Goal: Task Accomplishment & Management: Complete application form

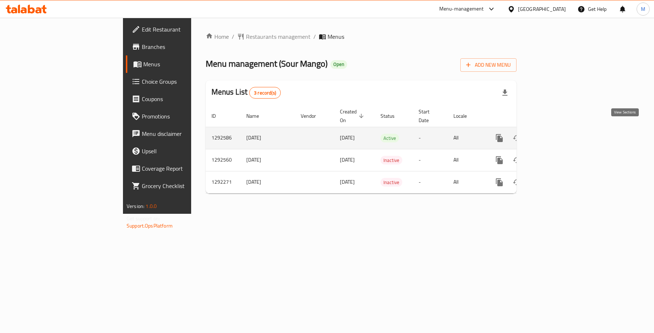
click at [556, 134] on icon "enhanced table" at bounding box center [551, 138] width 9 height 9
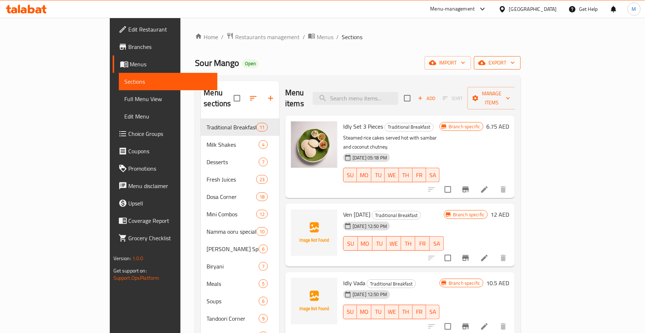
click at [517, 59] on icon "button" at bounding box center [512, 62] width 7 height 7
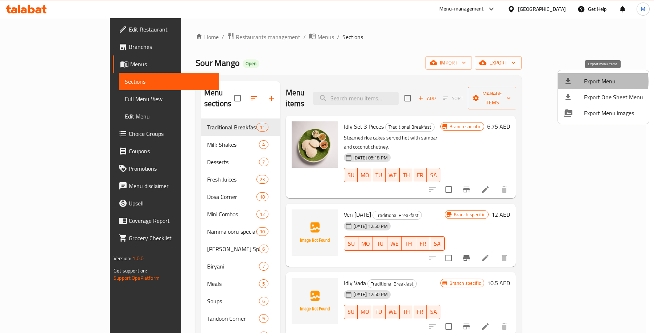
click at [599, 82] on span "Export Menu" at bounding box center [613, 81] width 59 height 9
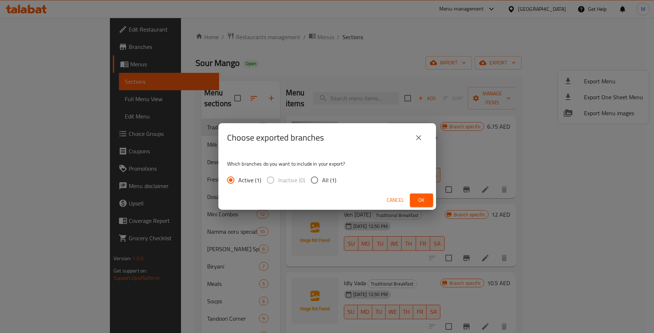
click at [412, 200] on button "Ok" at bounding box center [421, 200] width 23 height 13
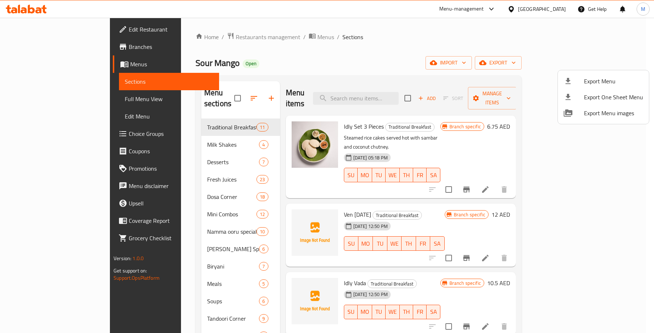
click at [336, 99] on div at bounding box center [327, 166] width 654 height 333
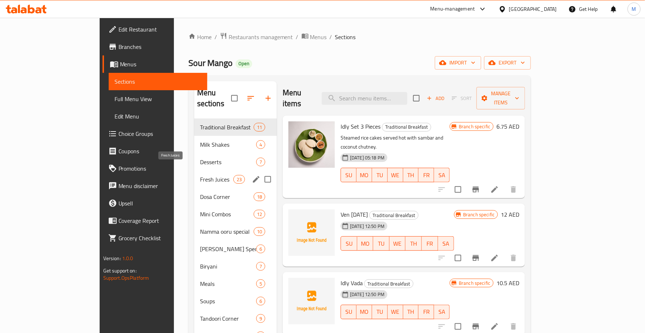
click at [200, 175] on span "Fresh Juices" at bounding box center [216, 179] width 33 height 9
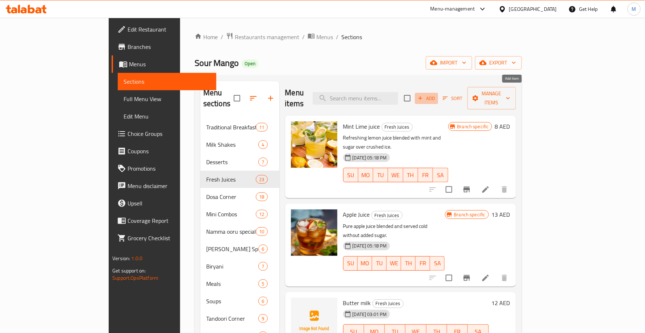
click at [437, 94] on span "Add" at bounding box center [427, 98] width 20 height 8
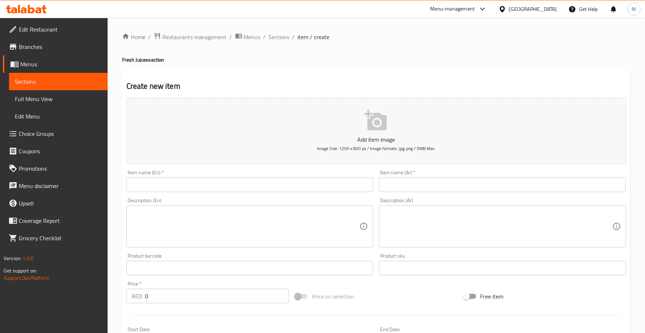
click at [264, 182] on input "text" at bounding box center [250, 185] width 247 height 15
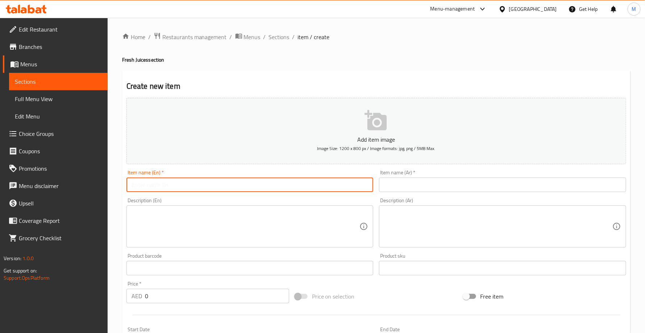
paste input "Lime Soda"
type input "Lime Soda"
click at [421, 183] on input "text" at bounding box center [502, 185] width 247 height 15
paste input "صودا الليمون"
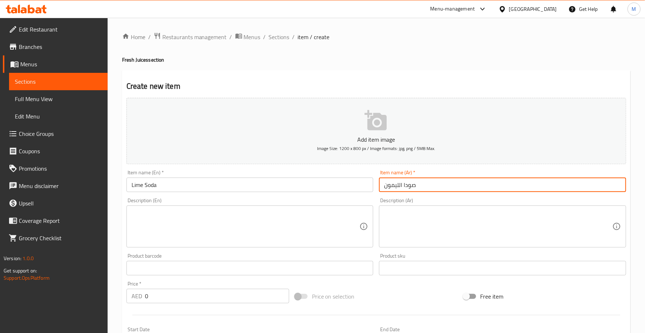
type input "صودا الليمون"
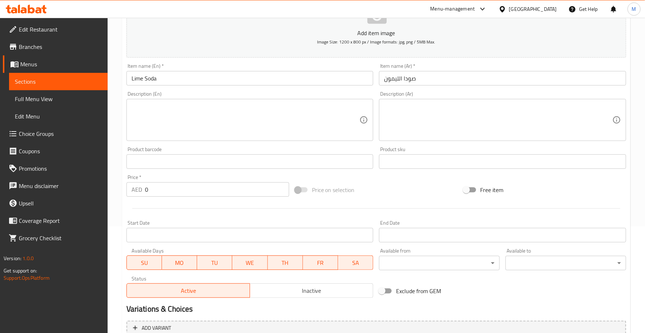
scroll to position [109, 0]
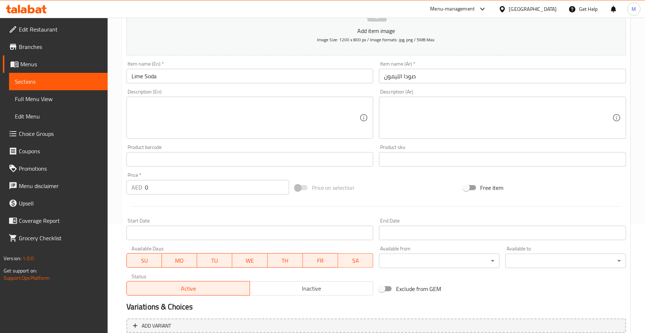
click at [231, 191] on input "0" at bounding box center [217, 187] width 144 height 15
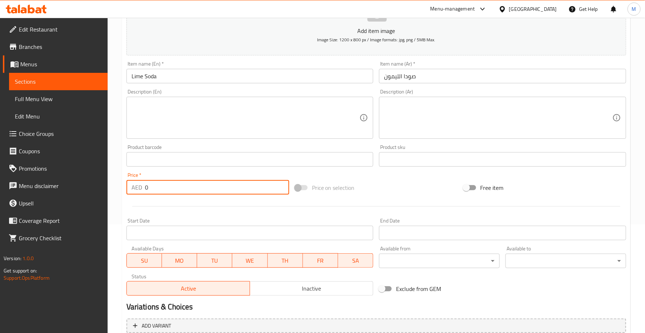
click at [231, 191] on input "0" at bounding box center [217, 187] width 144 height 15
paste input "18"
type input "18"
click at [214, 207] on hr at bounding box center [376, 206] width 488 height 0
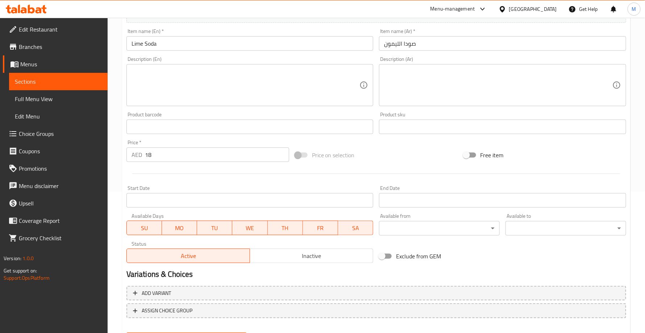
scroll to position [178, 0]
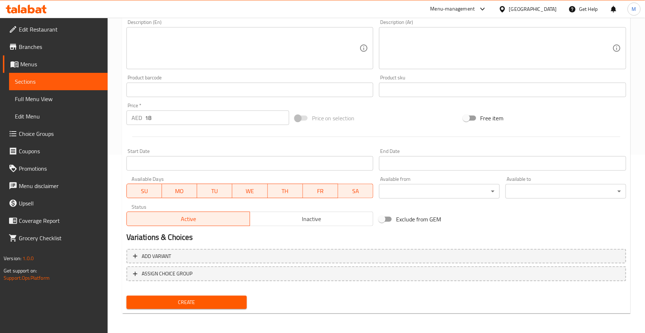
click at [222, 307] on button "Create" at bounding box center [187, 302] width 121 height 13
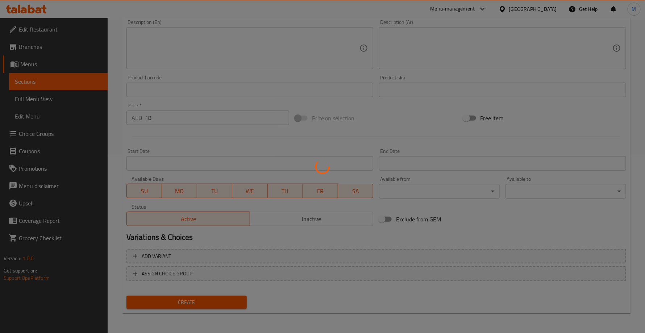
type input "0"
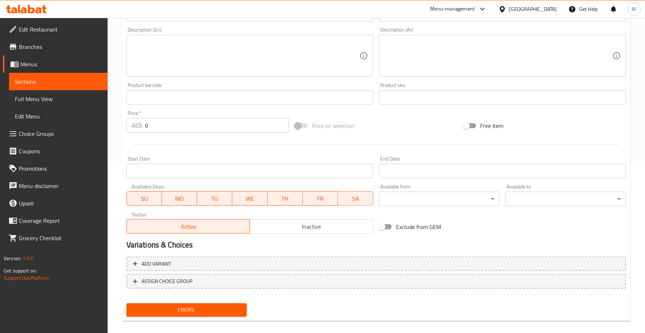
scroll to position [70, 0]
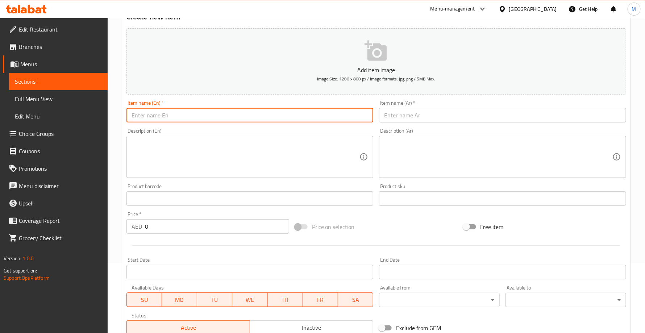
click at [189, 119] on input "text" at bounding box center [250, 115] width 247 height 15
paste input "Lime juice"
type input "Lime juice"
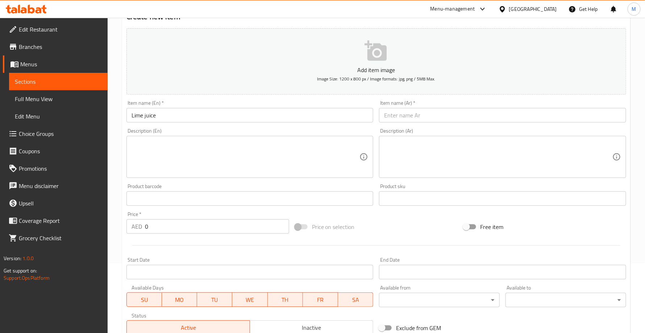
click at [406, 125] on div "Item name (Ar)   * Item name (Ar) *" at bounding box center [502, 112] width 253 height 28
click at [409, 118] on input "text" at bounding box center [502, 115] width 247 height 15
paste input "عصير الليمون"
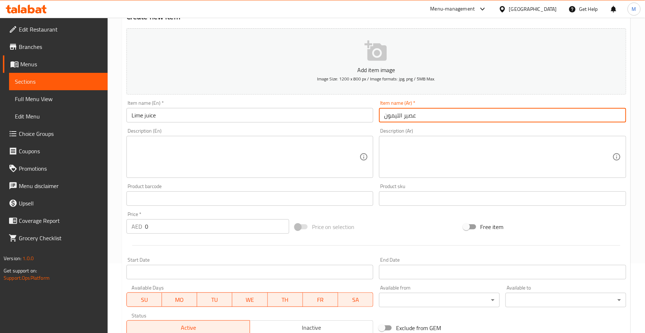
type input "عصير الليمون"
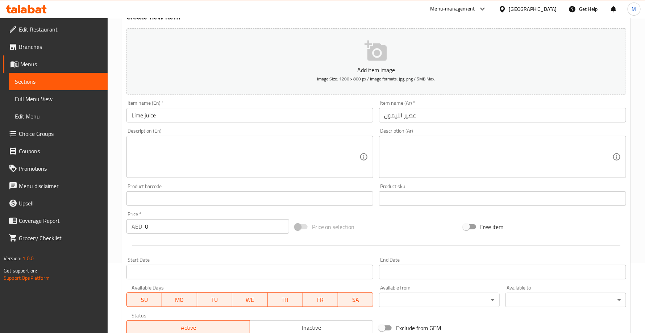
click at [179, 227] on input "0" at bounding box center [217, 226] width 144 height 15
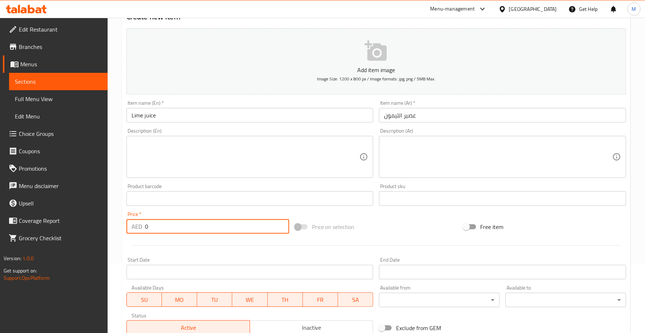
click at [179, 227] on input "0" at bounding box center [217, 226] width 144 height 15
paste input "18"
type input "18"
click at [186, 249] on div at bounding box center [377, 246] width 506 height 18
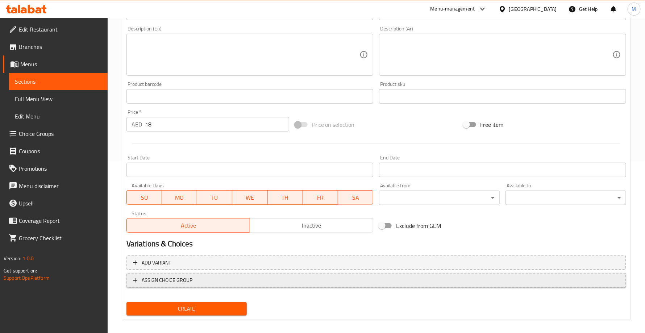
scroll to position [178, 0]
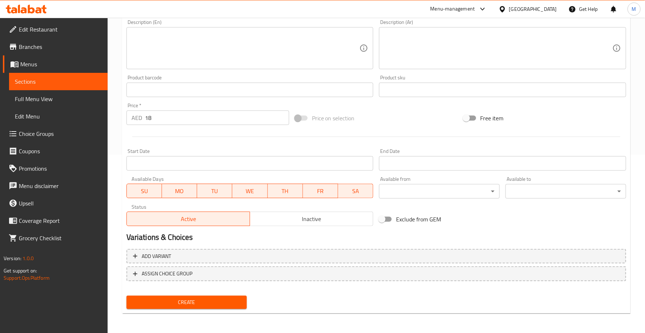
click at [191, 304] on span "Create" at bounding box center [186, 302] width 109 height 9
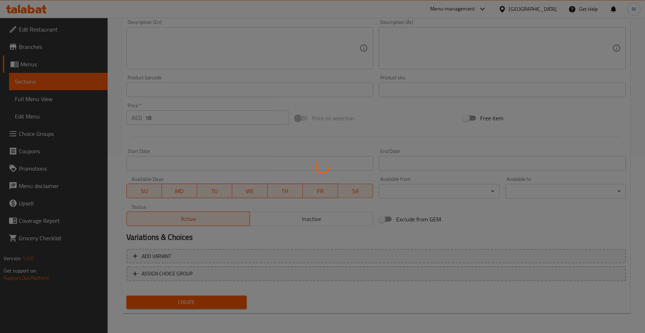
type input "0"
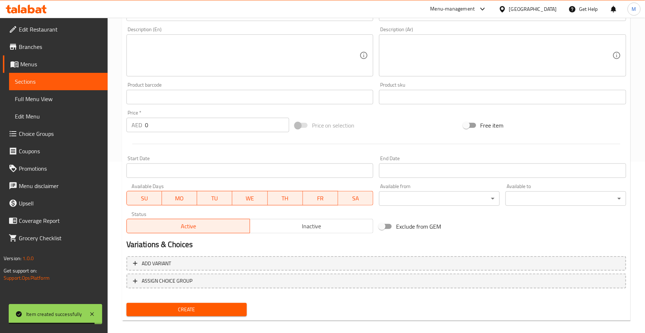
scroll to position [70, 0]
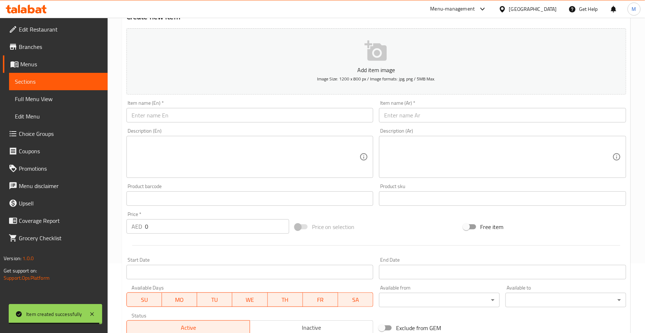
click at [211, 108] on input "text" at bounding box center [250, 115] width 247 height 15
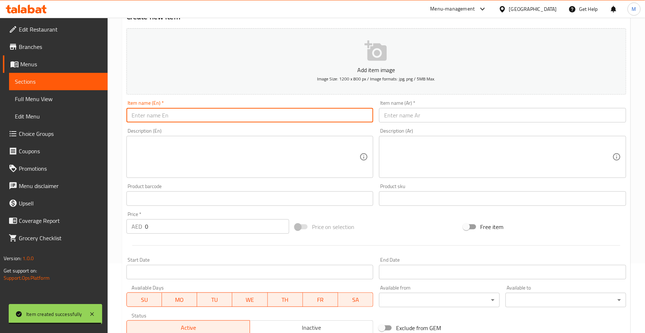
paste input "Lassi"
type input "Lassi"
click at [452, 121] on input "text" at bounding box center [502, 115] width 247 height 15
paste input "لاسي"
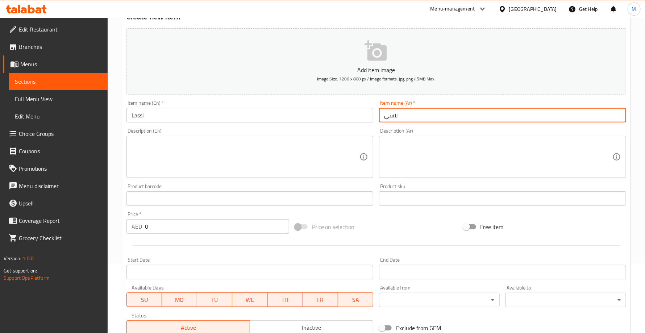
type input "لاسي"
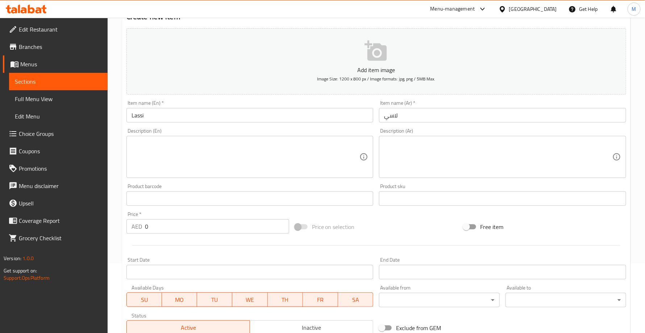
click at [235, 228] on input "0" at bounding box center [217, 226] width 144 height 15
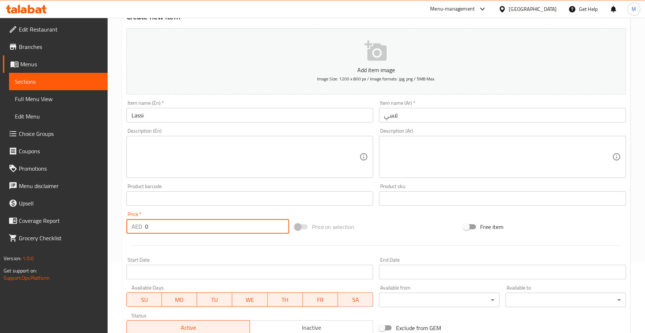
click at [235, 228] on input "0" at bounding box center [217, 226] width 144 height 15
paste input "18"
type input "18"
click at [210, 246] on div at bounding box center [377, 246] width 506 height 18
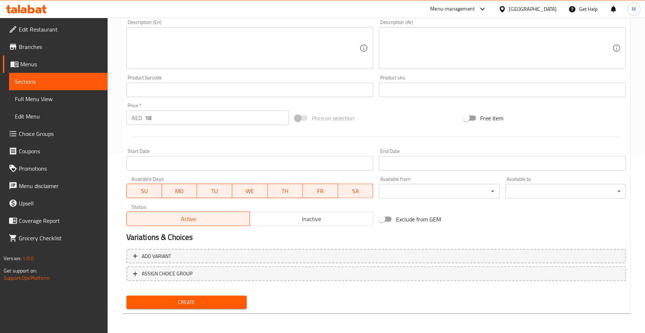
click at [210, 305] on span "Create" at bounding box center [186, 302] width 109 height 9
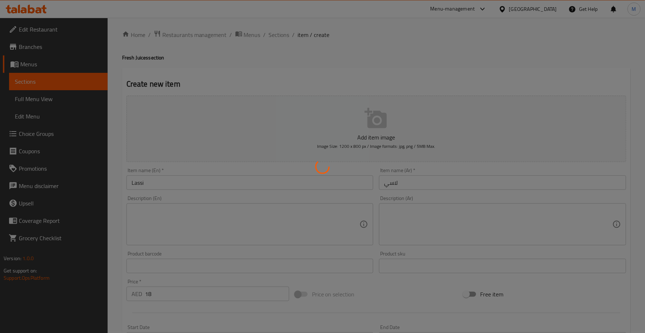
scroll to position [0, 0]
type input "0"
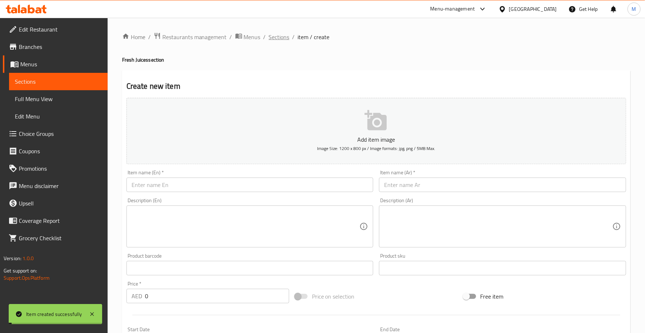
click at [282, 41] on span "Sections" at bounding box center [279, 37] width 21 height 9
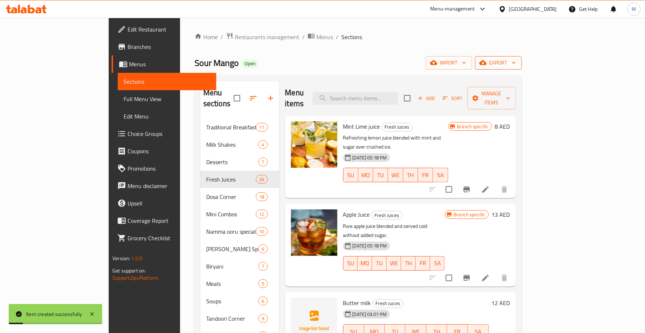
click at [516, 65] on span "export" at bounding box center [498, 62] width 35 height 9
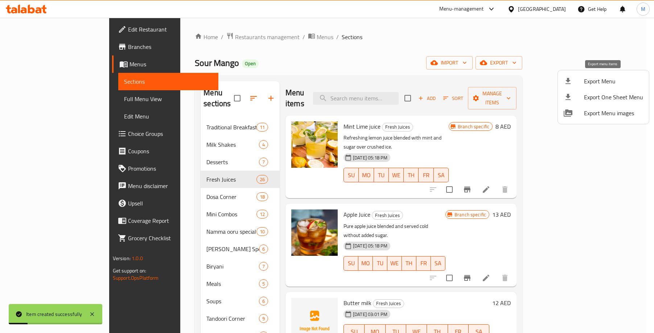
click at [605, 80] on span "Export Menu" at bounding box center [613, 81] width 59 height 9
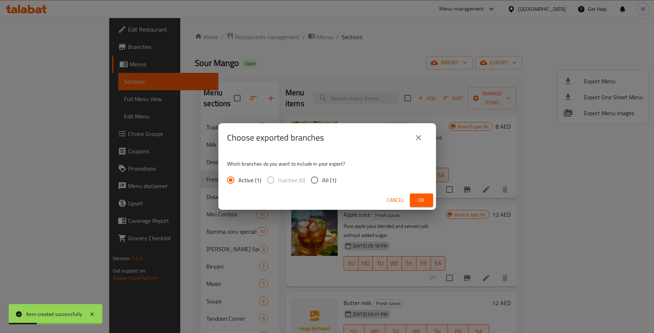
click at [427, 198] on span "Ok" at bounding box center [422, 200] width 12 height 9
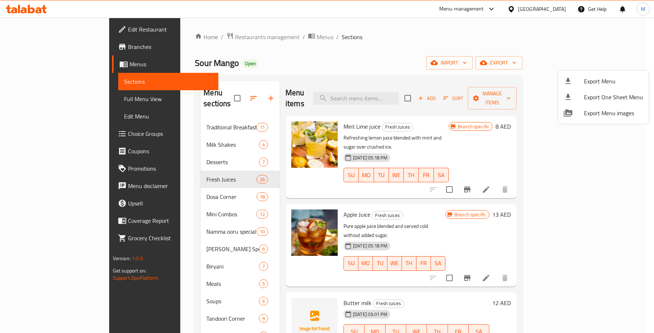
click at [41, 11] on div at bounding box center [327, 166] width 654 height 333
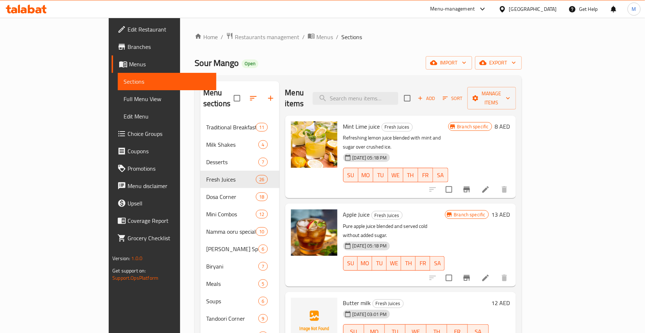
click at [41, 11] on icon at bounding box center [39, 10] width 6 height 6
click at [399, 92] on input "search" at bounding box center [356, 98] width 86 height 13
paste input "Lassi Sweet"
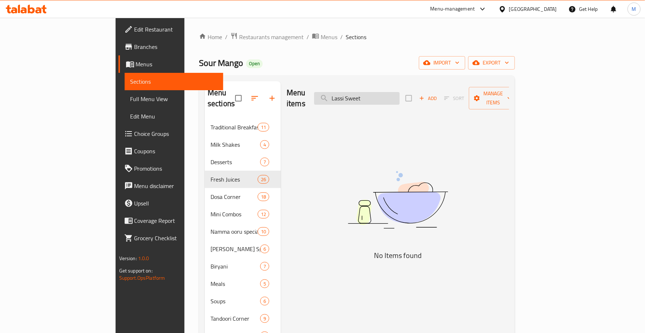
click at [380, 92] on input "Lassi Sweet" at bounding box center [357, 98] width 86 height 13
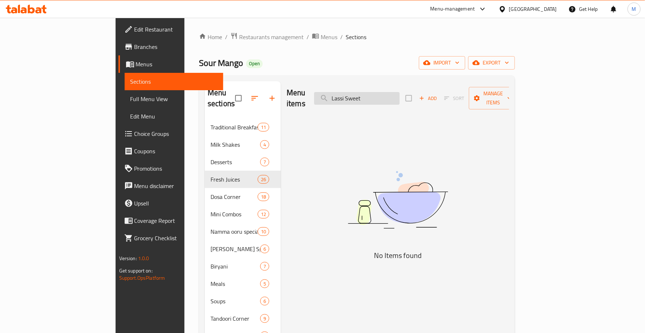
paste input "search"
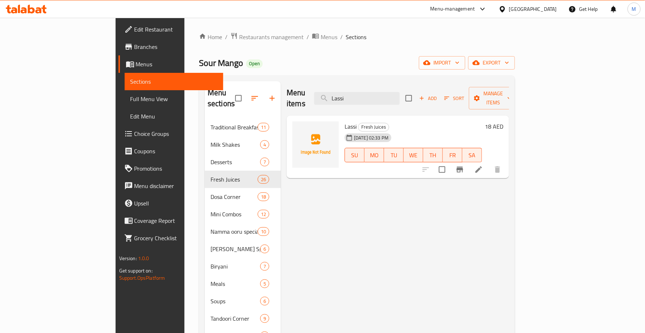
type input "Lassi"
click at [34, 7] on icon at bounding box center [26, 9] width 41 height 9
